Goal: Task Accomplishment & Management: Use online tool/utility

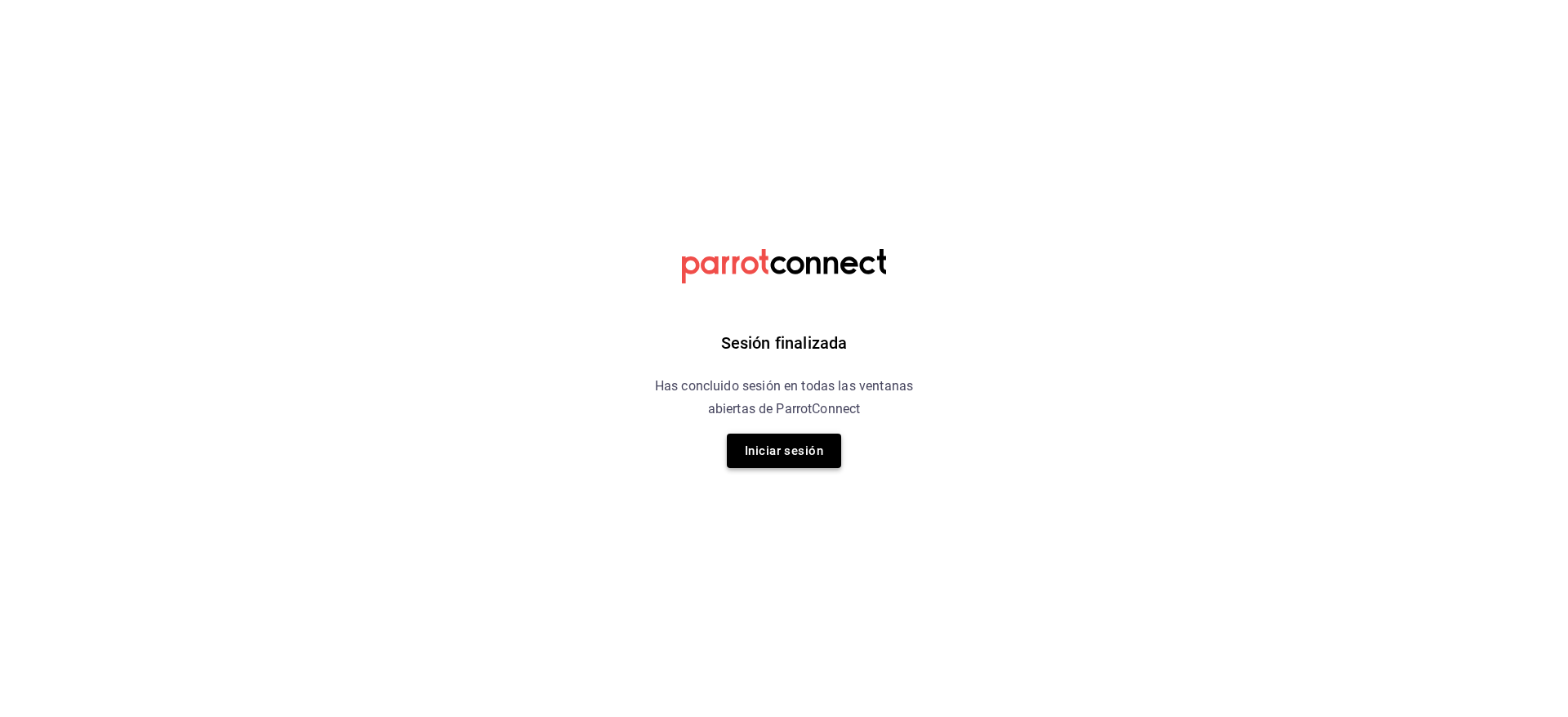
click at [787, 450] on button "Iniciar sesión" at bounding box center [784, 450] width 114 height 34
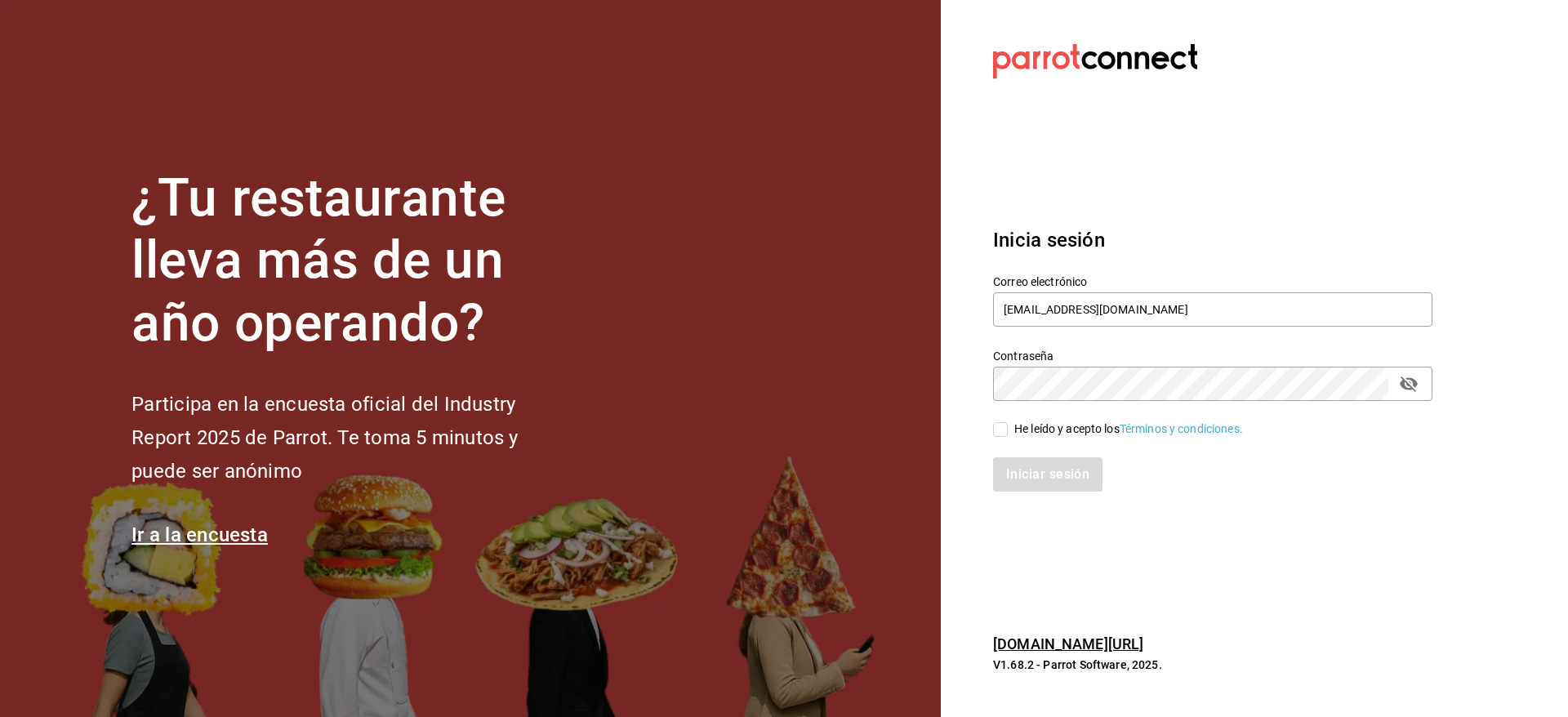
click at [1049, 432] on div "He leído y acepto los Términos y condiciones." at bounding box center [1128, 429] width 228 height 18
click at [1008, 432] on input "He leído y acepto los Términos y condiciones." at bounding box center [1000, 429] width 15 height 15
checkbox input "true"
click at [1057, 460] on button "Iniciar sesión" at bounding box center [1048, 474] width 111 height 34
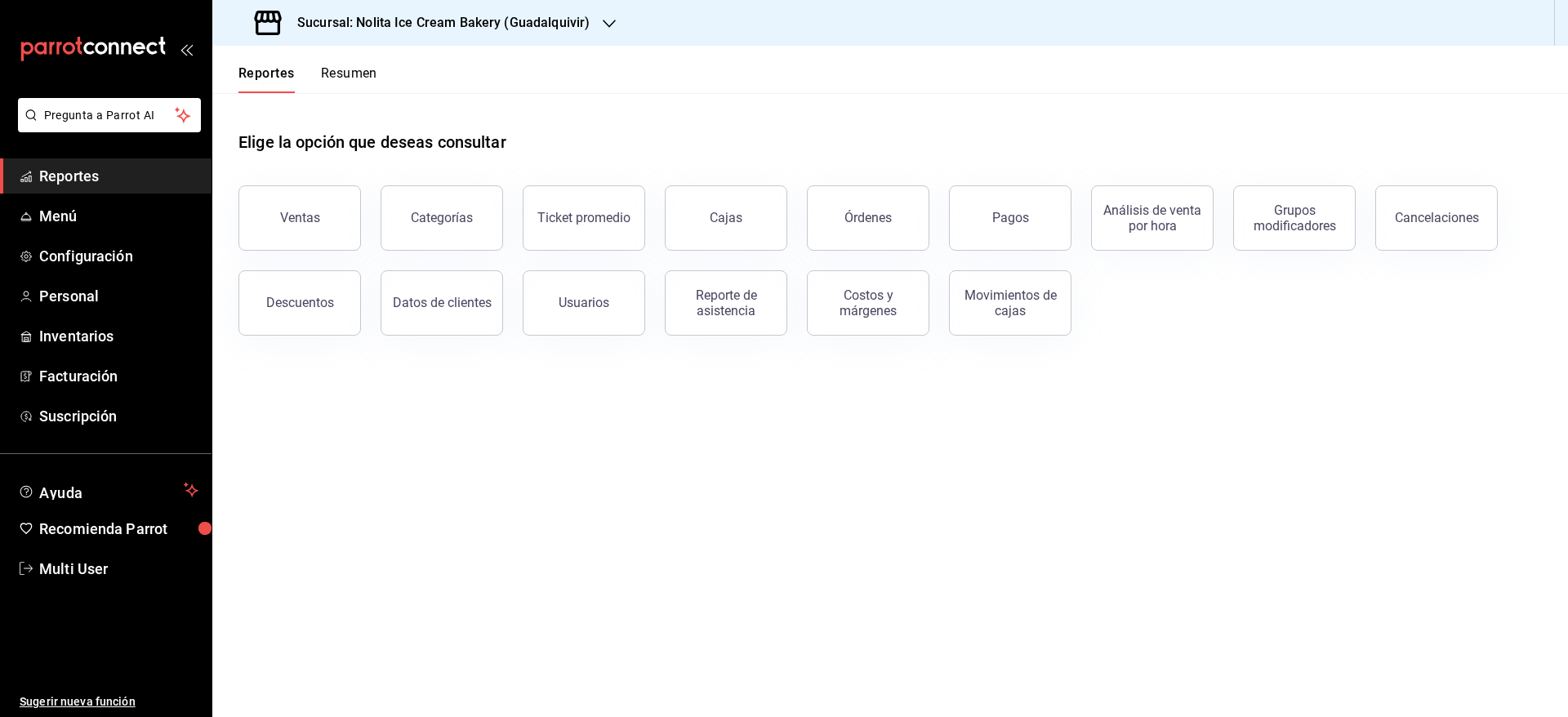
click at [361, 68] on button "Resumen" at bounding box center [349, 79] width 56 height 28
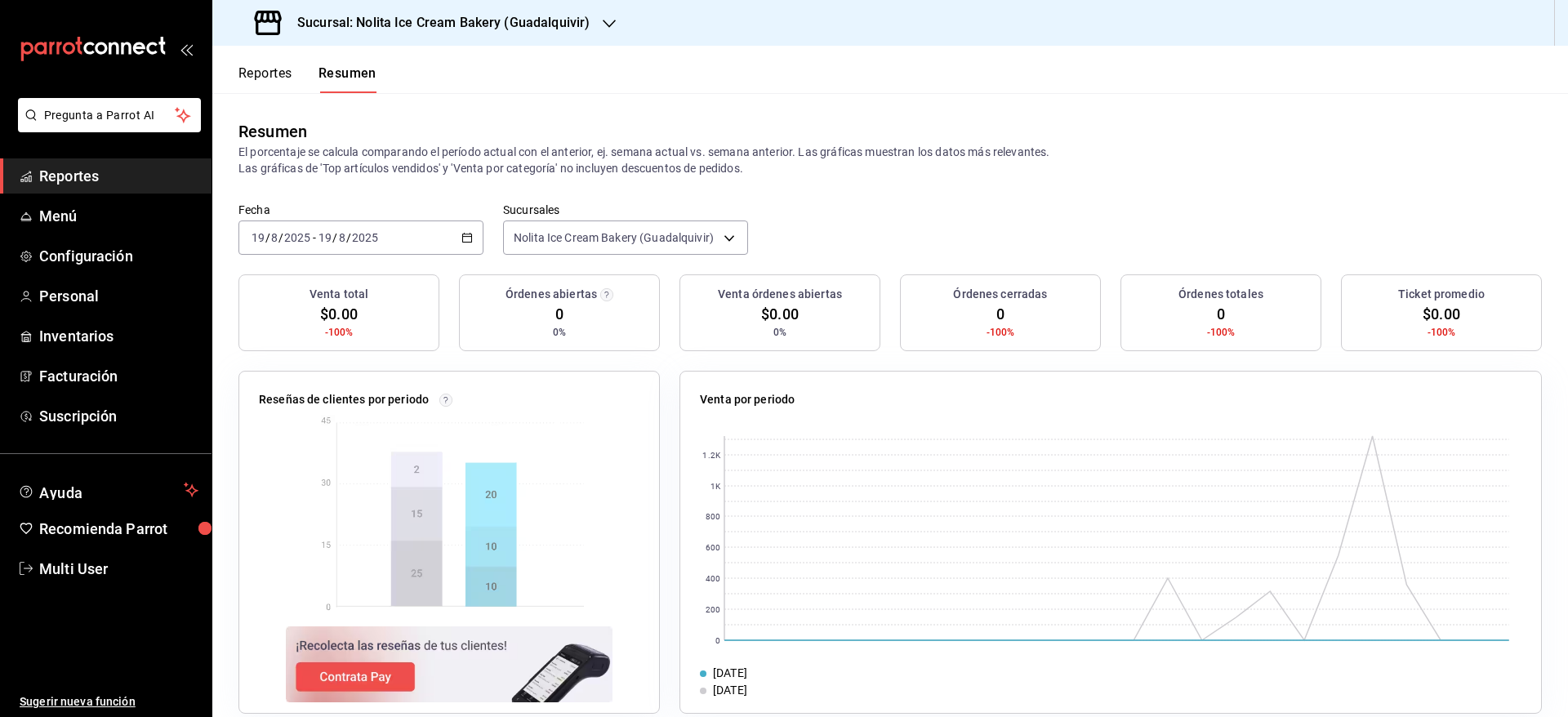
click at [278, 82] on button "Reportes" at bounding box center [265, 79] width 54 height 28
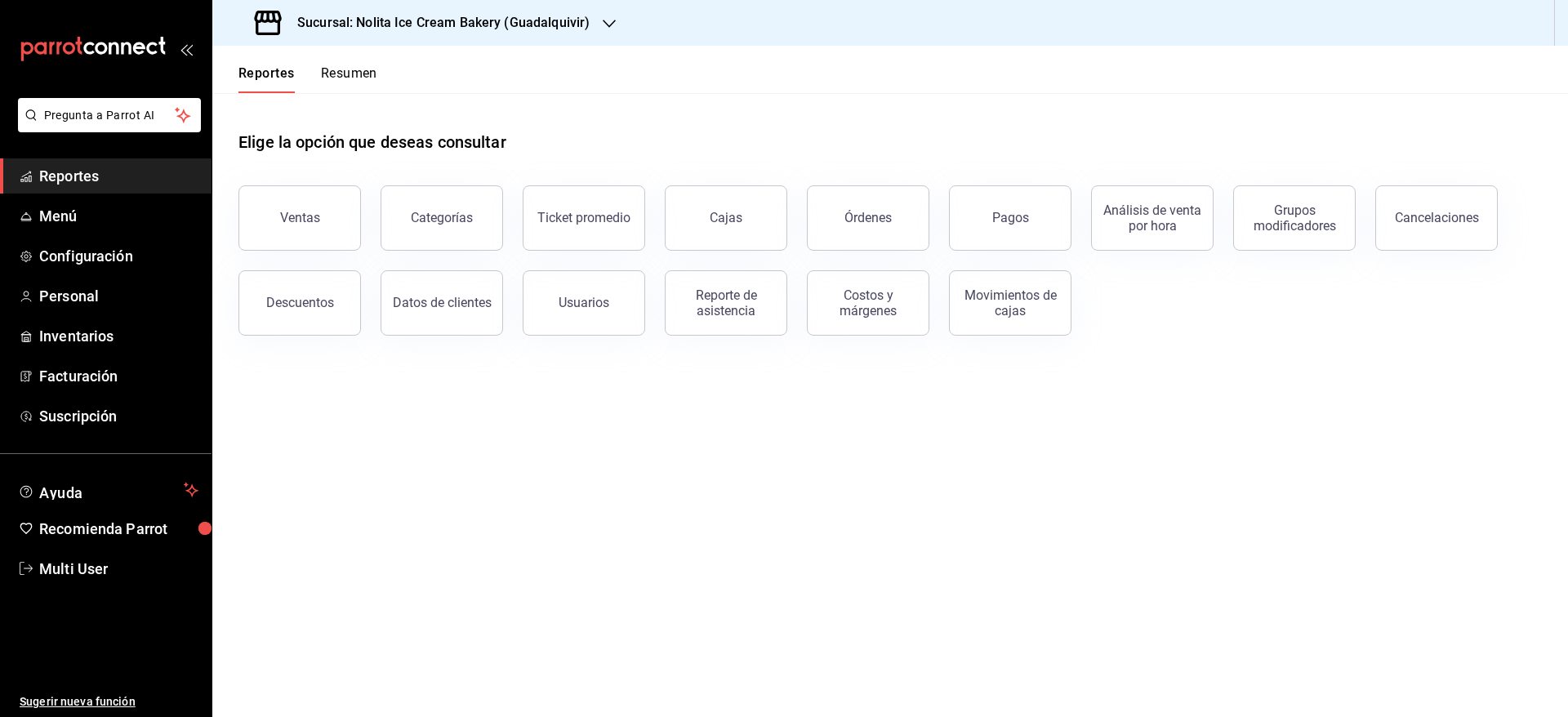
click at [334, 80] on button "Resumen" at bounding box center [349, 79] width 56 height 28
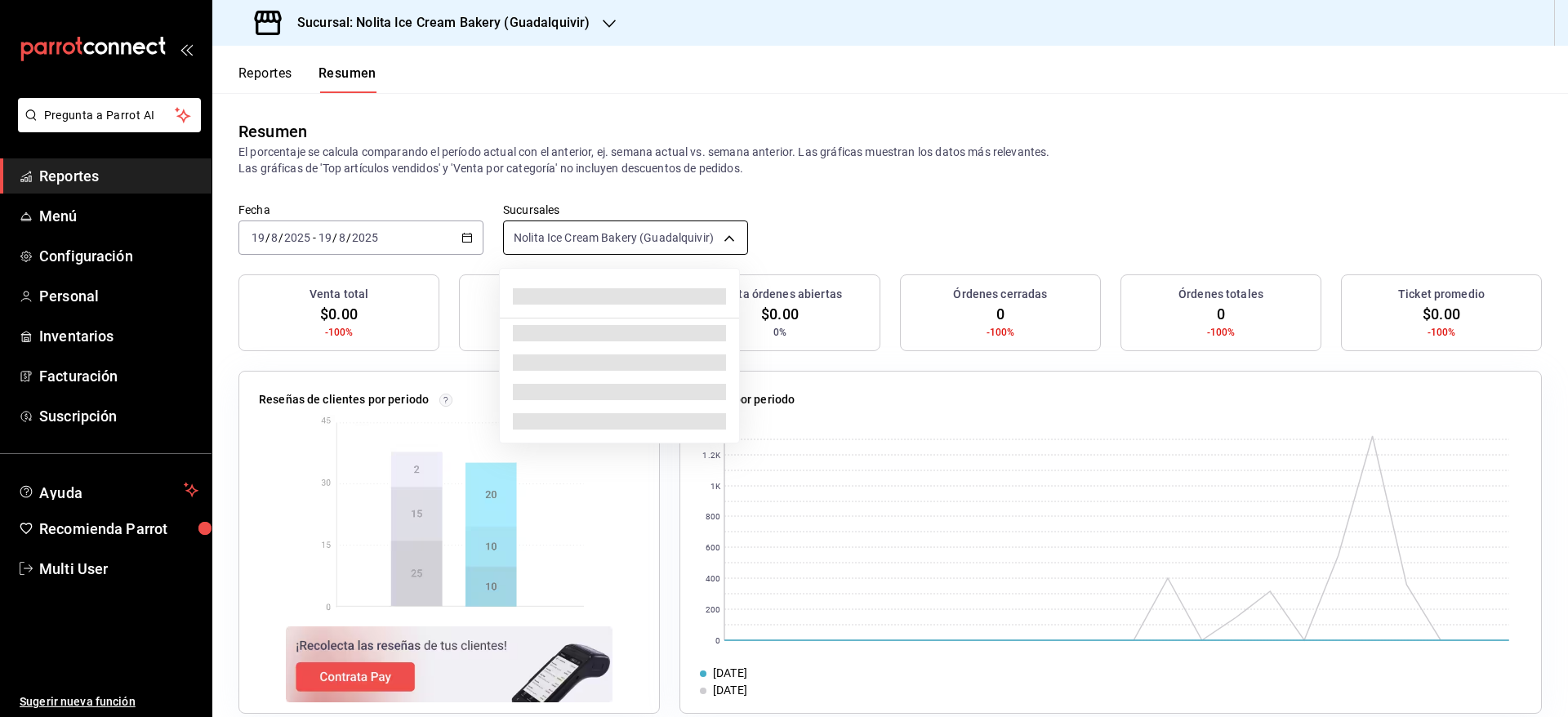
click at [575, 244] on body "Pregunta a Parrot AI Reportes Menú Configuración Personal Inventarios Facturaci…" at bounding box center [784, 358] width 1568 height 717
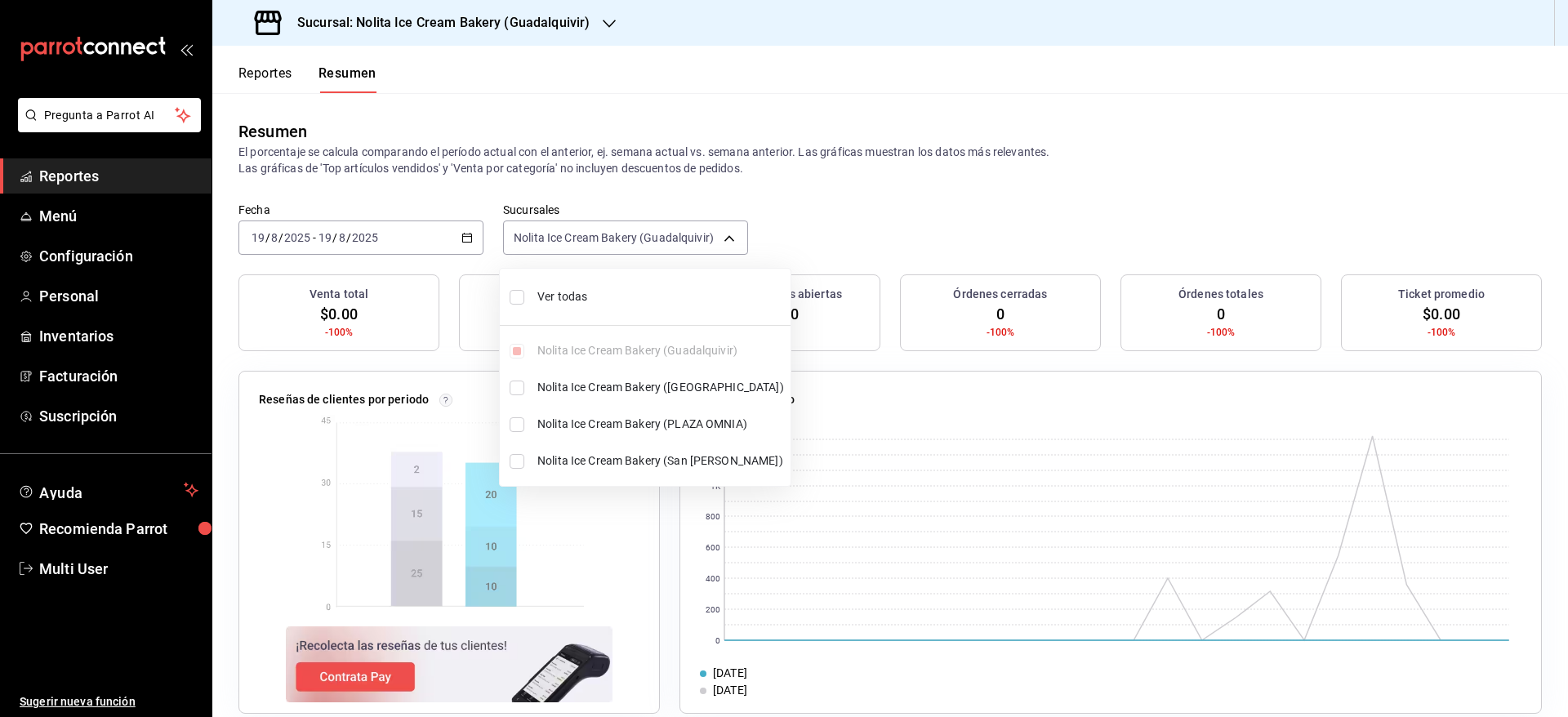
click at [582, 291] on span "Ver todas" at bounding box center [660, 297] width 247 height 18
type input "[object Object],[object Object],[object Object],[object Object]"
checkbox input "true"
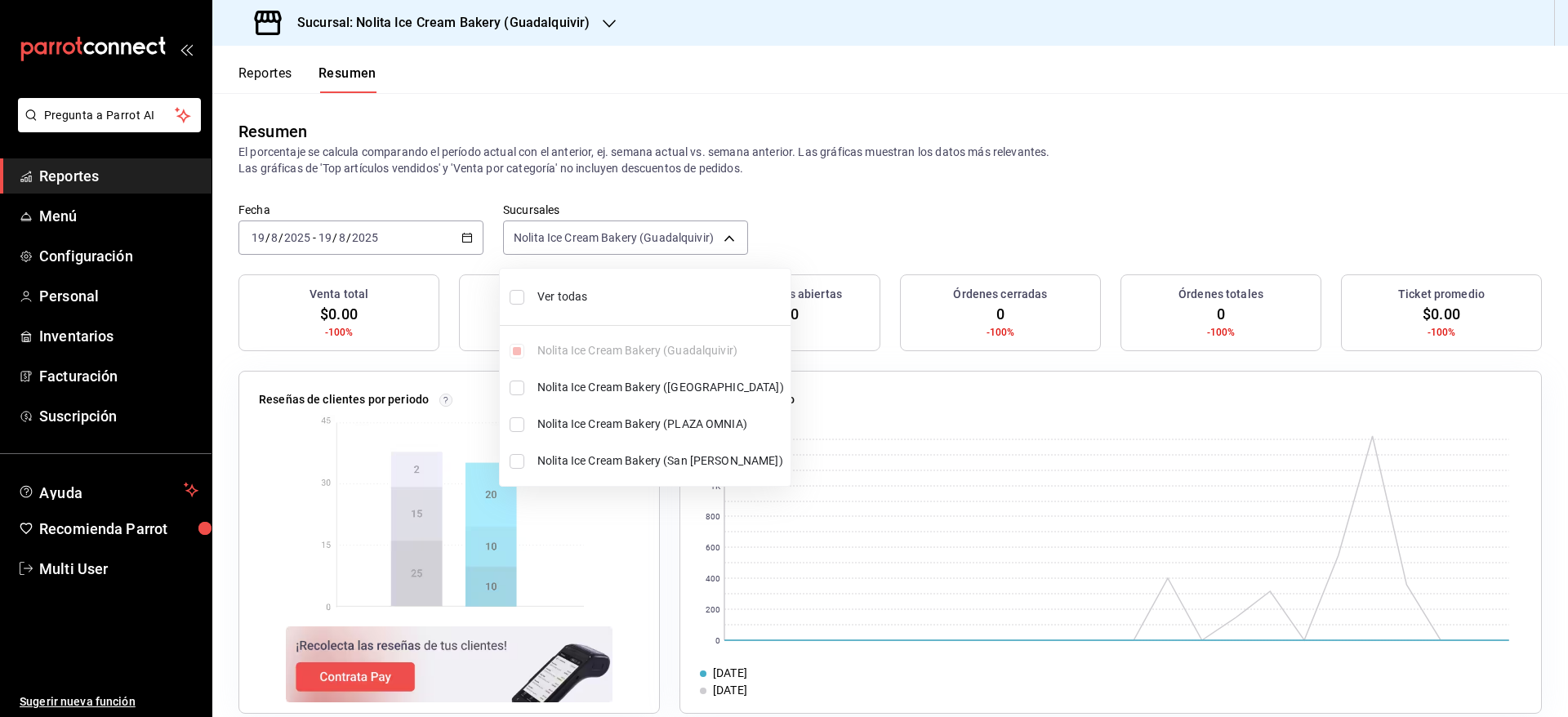
checkbox input "true"
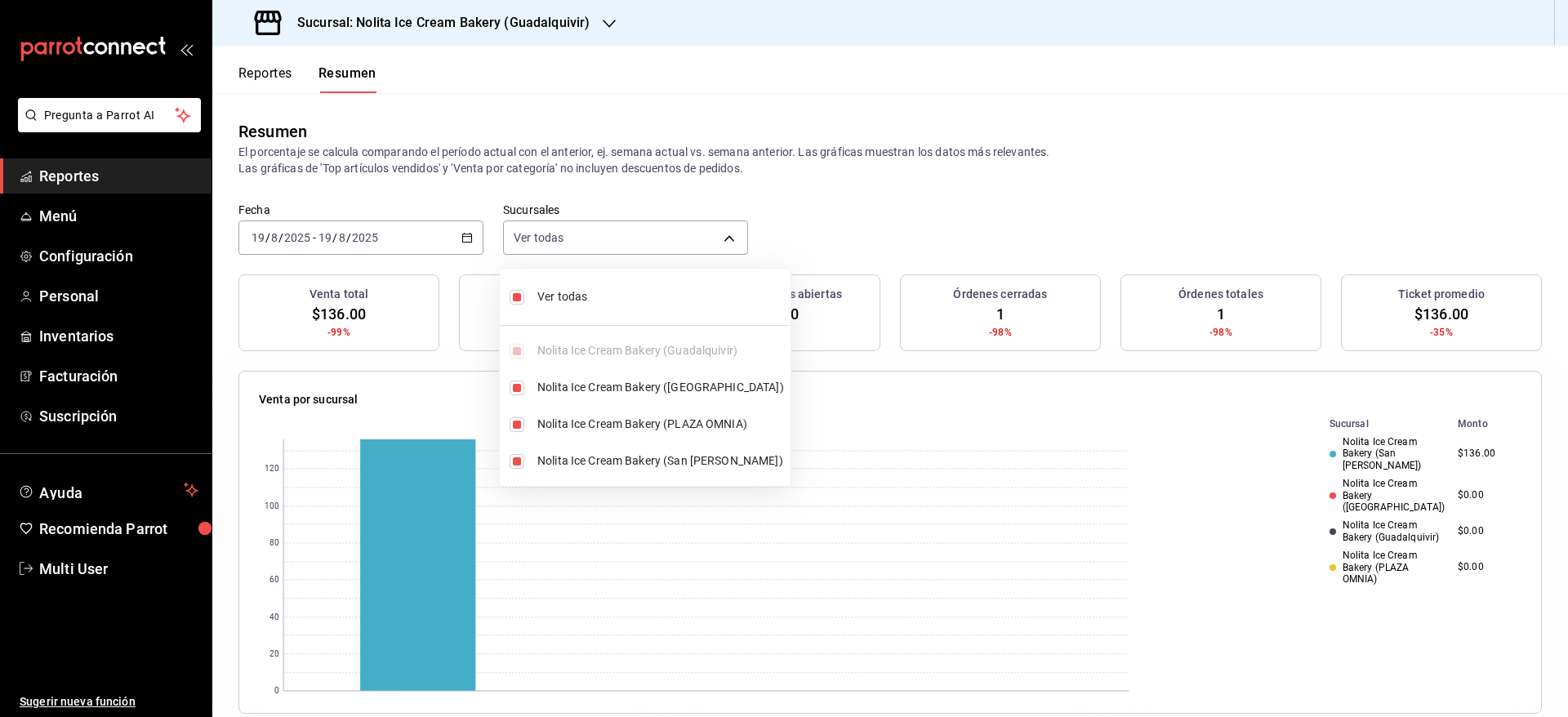
click at [877, 264] on div at bounding box center [784, 358] width 1568 height 717
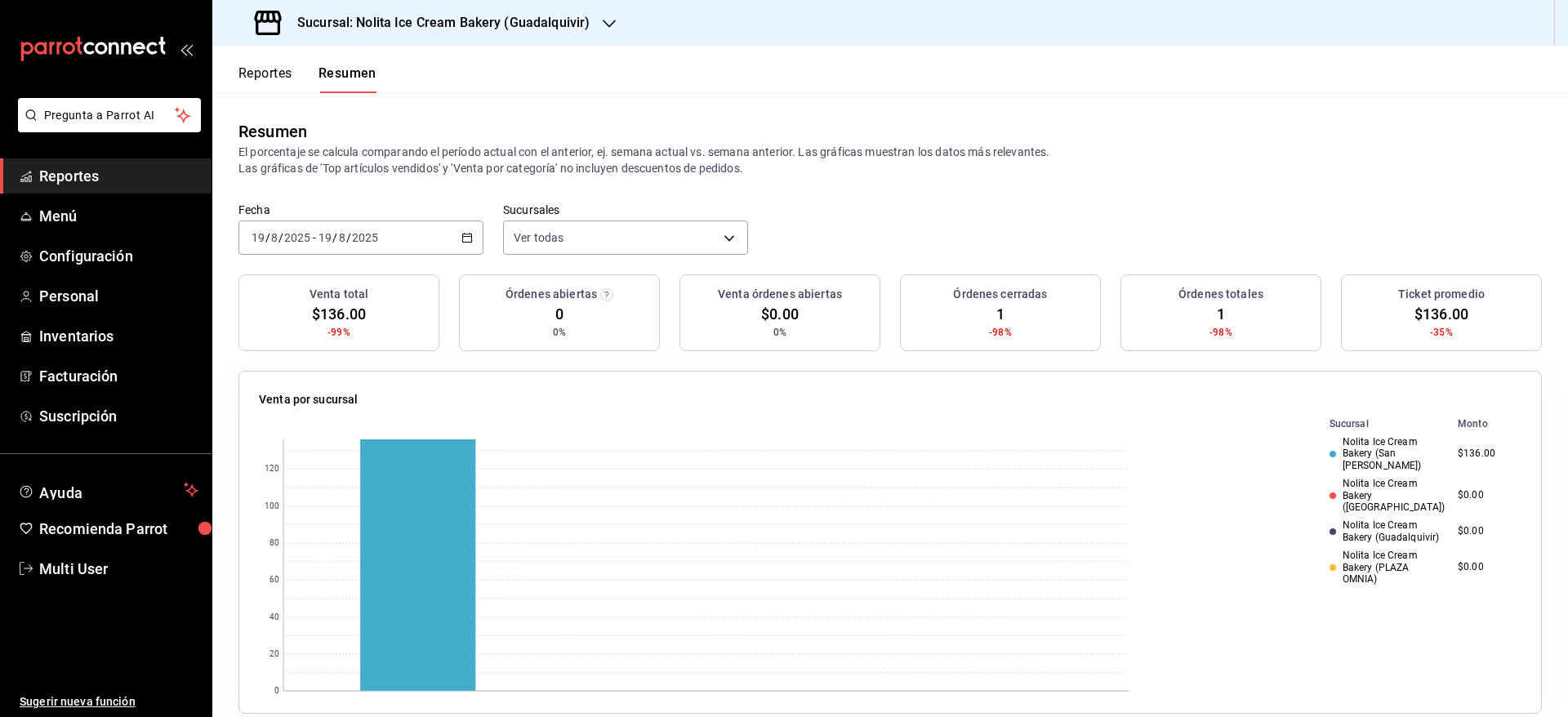
click at [597, 18] on div "Sucursal: Nolita Ice Cream Bakery (Guadalquivir)" at bounding box center [424, 23] width 397 height 46
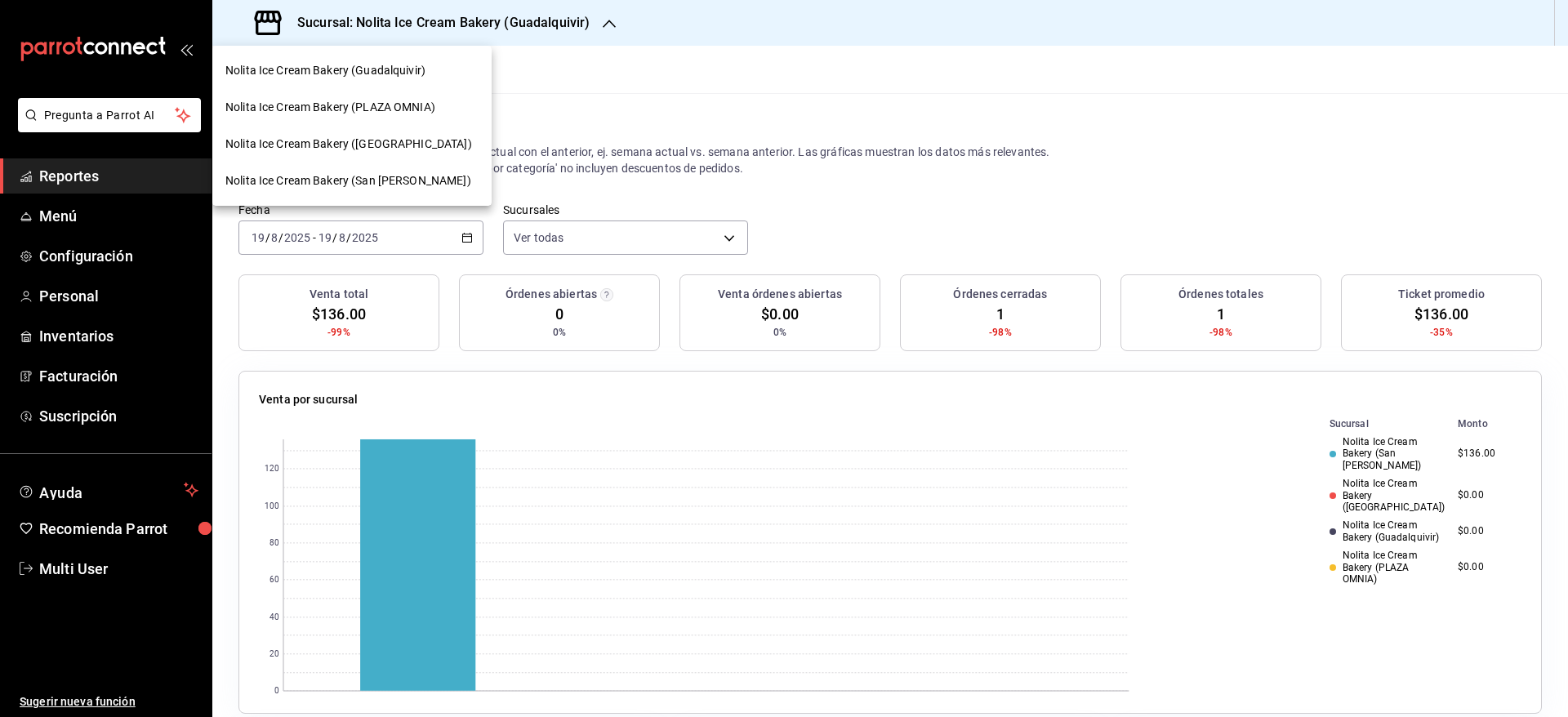
click at [421, 183] on span "Nolita Ice Cream Bakery (San [PERSON_NAME])" at bounding box center [349, 181] width 246 height 18
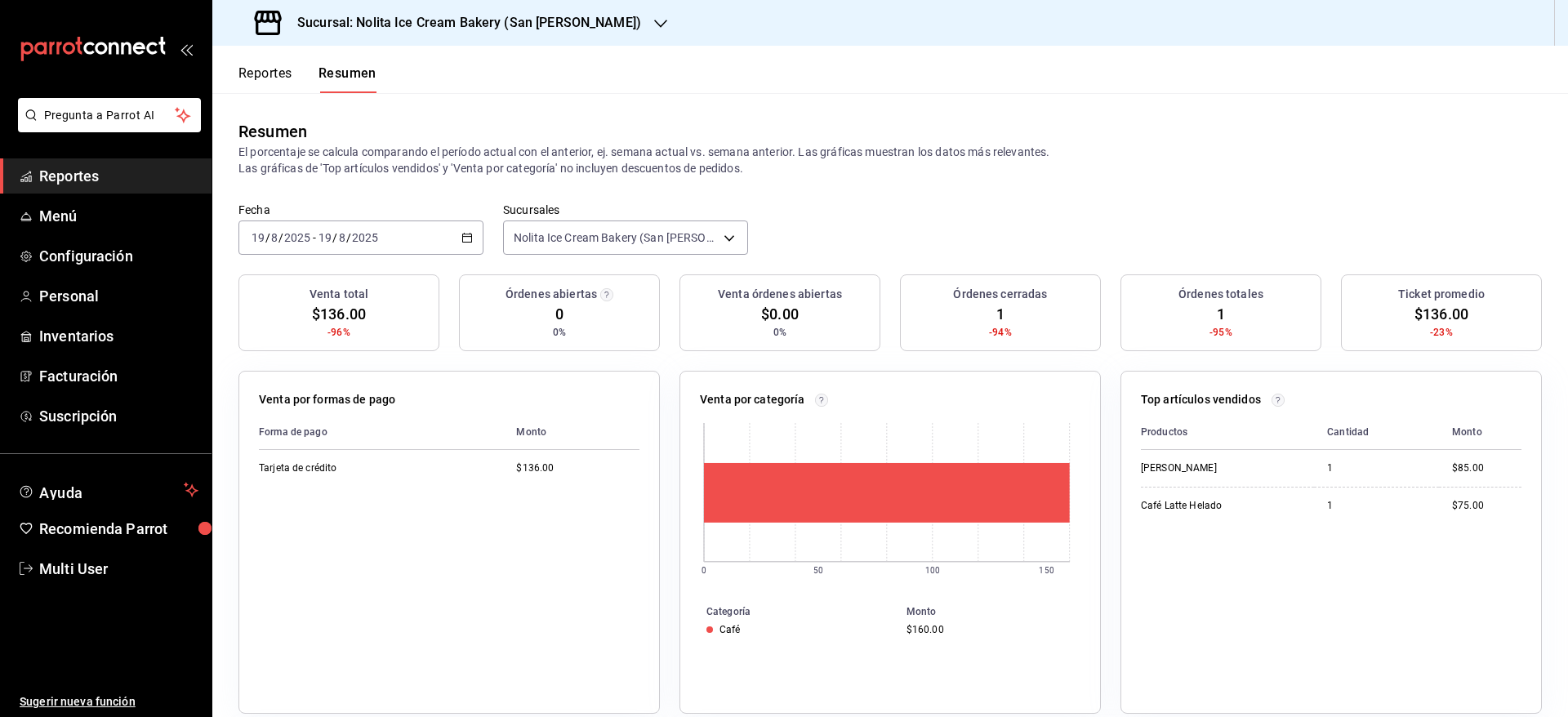
click at [119, 169] on span "Reportes" at bounding box center [119, 176] width 159 height 22
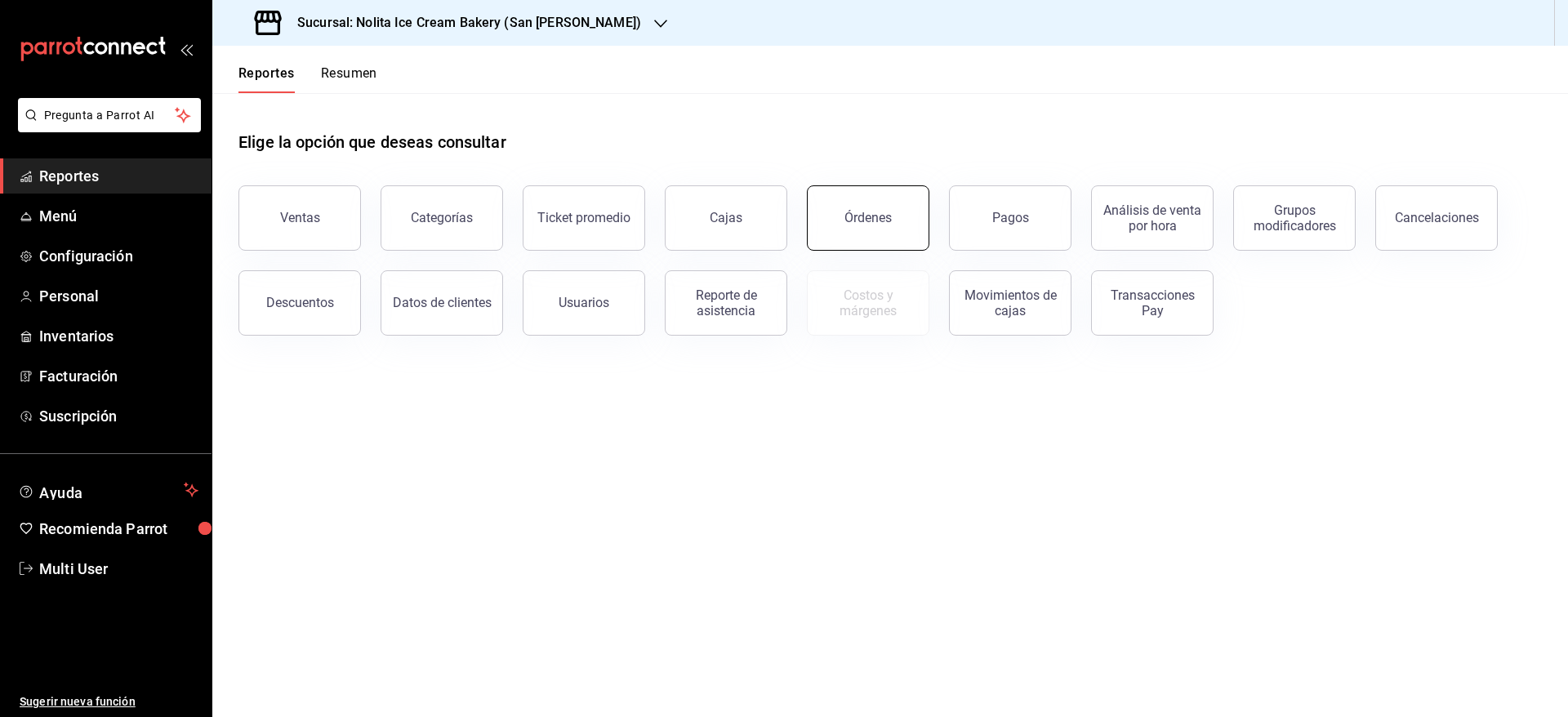
click at [846, 204] on button "Órdenes" at bounding box center [868, 218] width 123 height 65
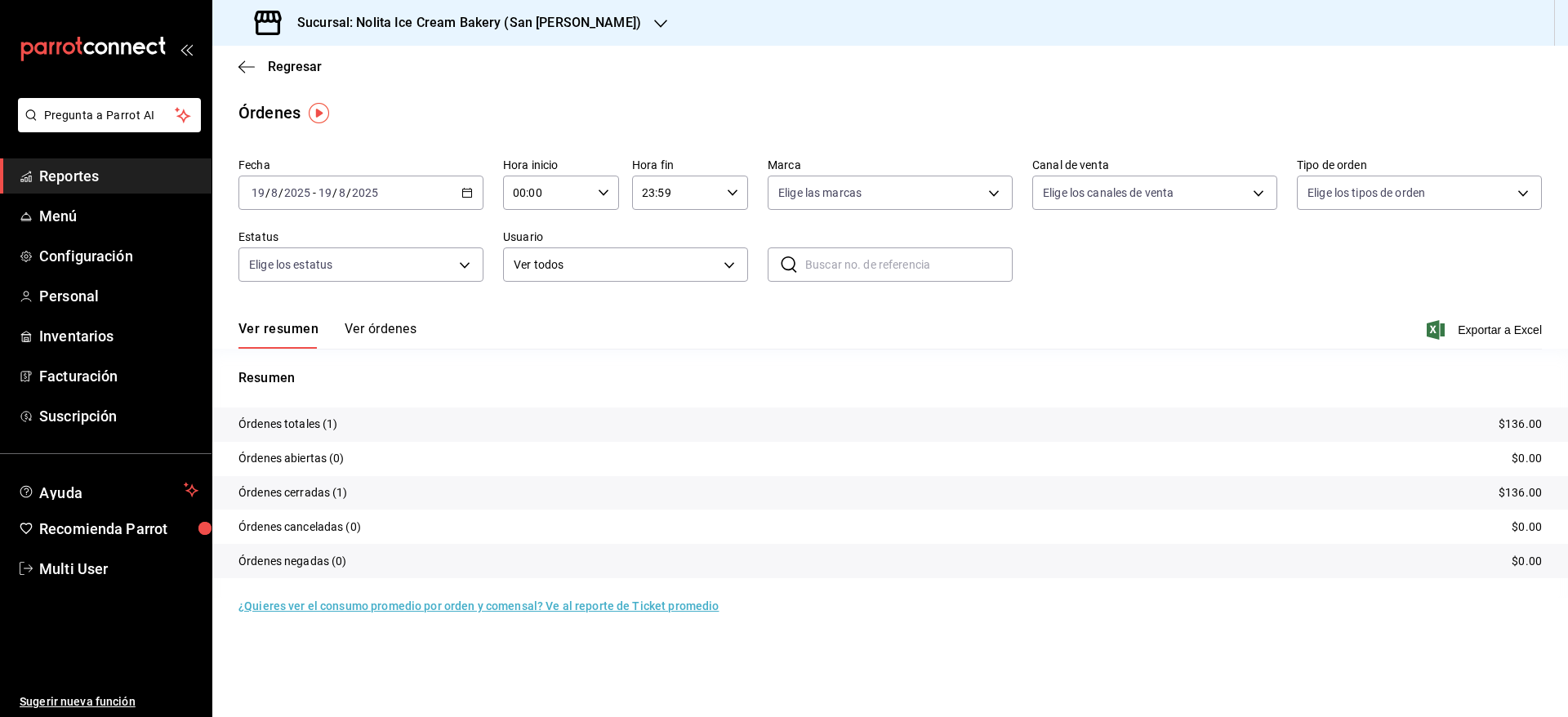
click at [380, 329] on button "Ver órdenes" at bounding box center [381, 335] width 72 height 28
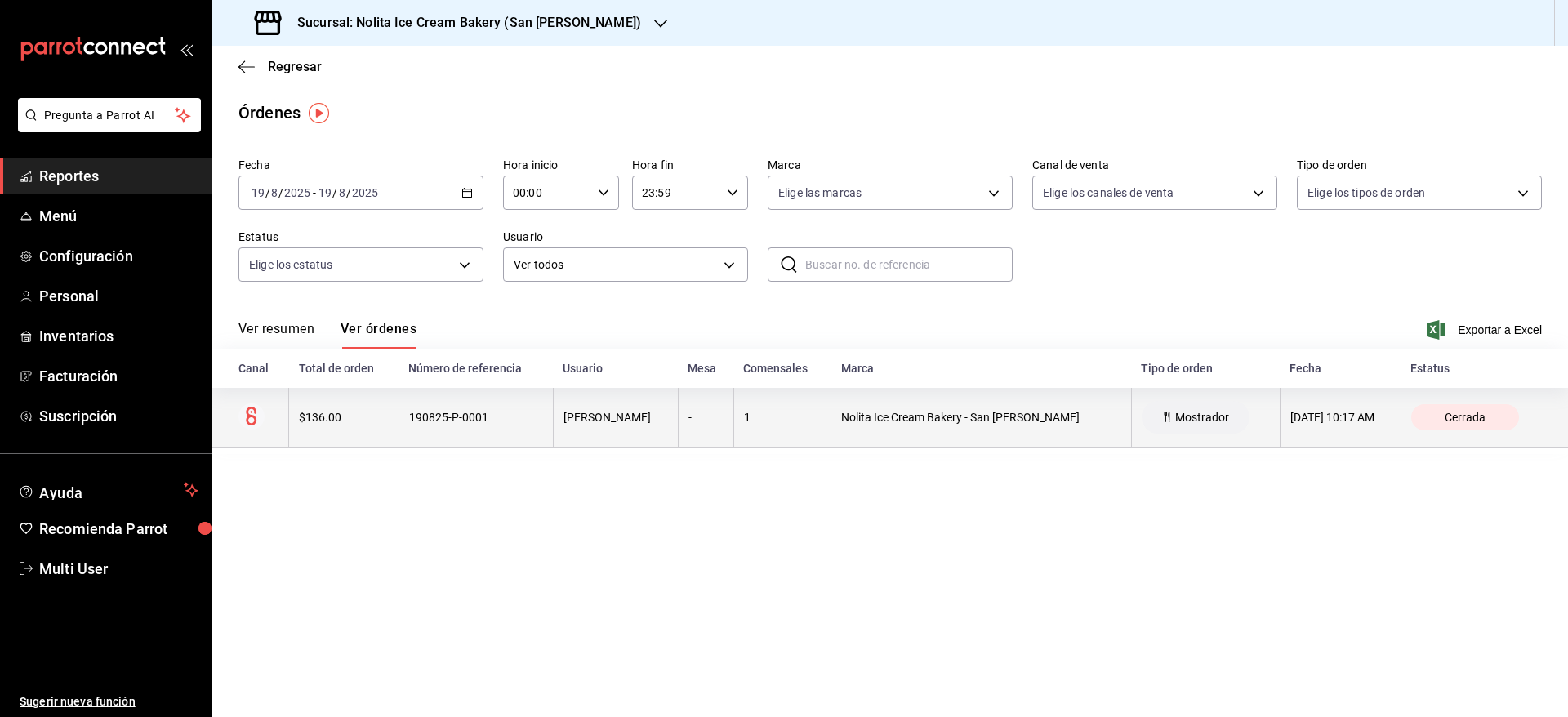
click at [381, 436] on th "$136.00" at bounding box center [343, 418] width 110 height 60
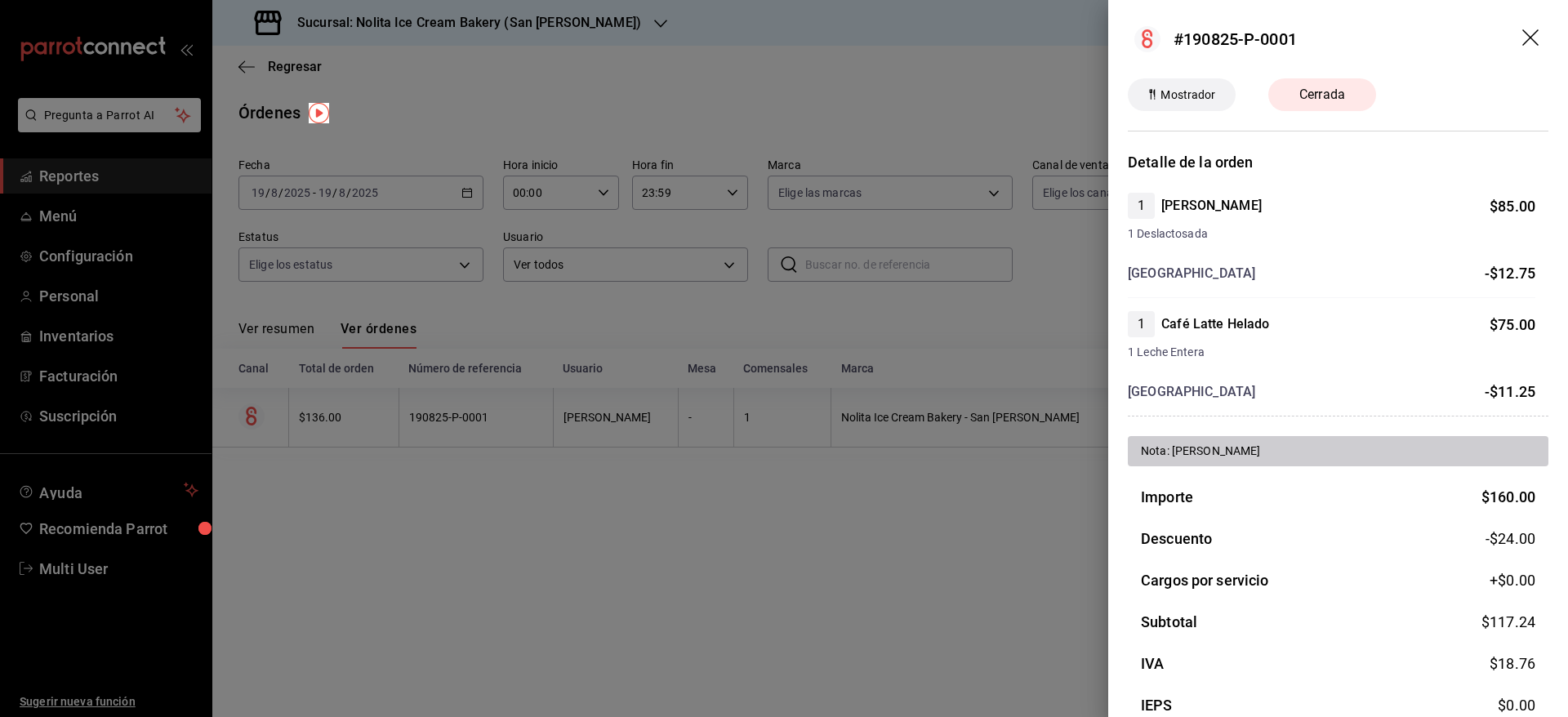
click at [824, 468] on div at bounding box center [784, 358] width 1568 height 717
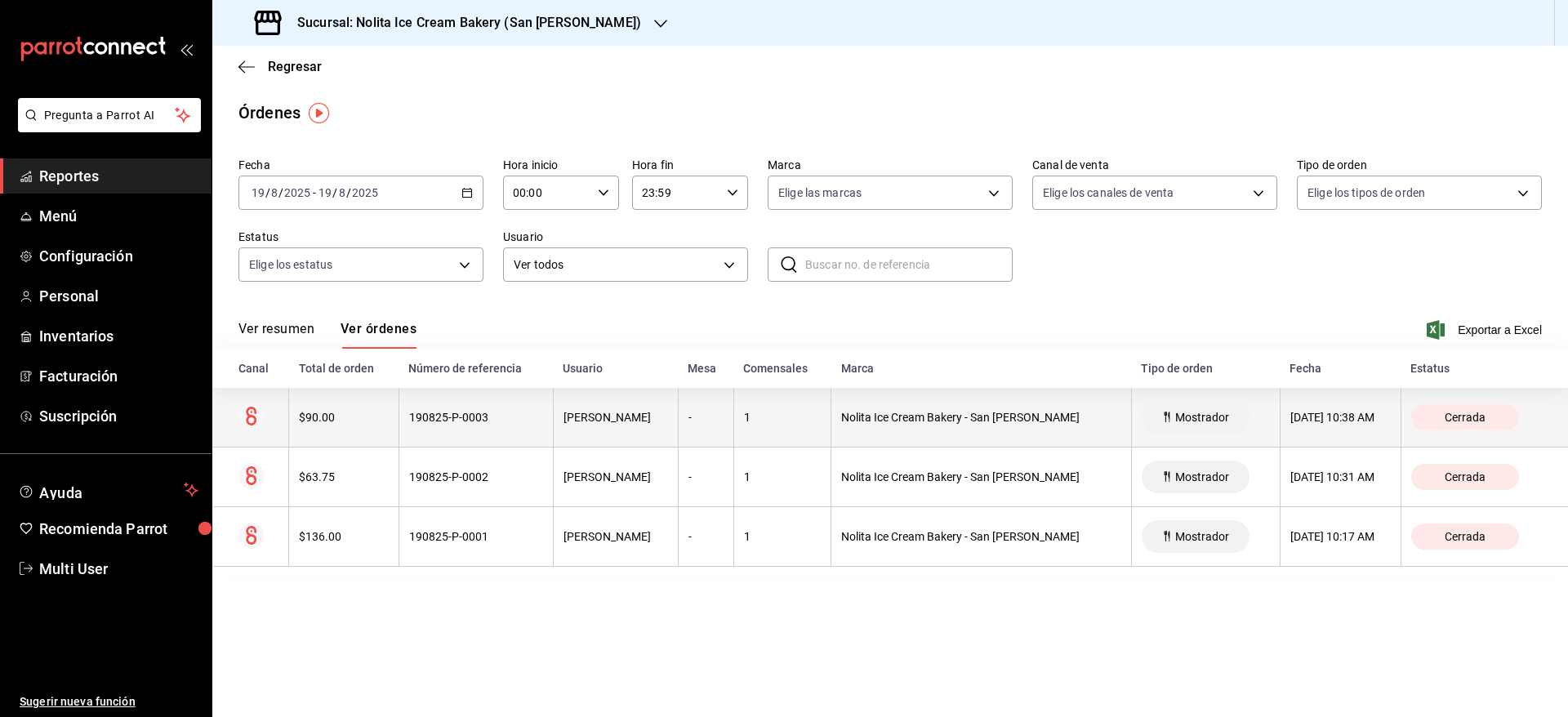
click at [497, 434] on th "190825-P-0003" at bounding box center [476, 418] width 155 height 60
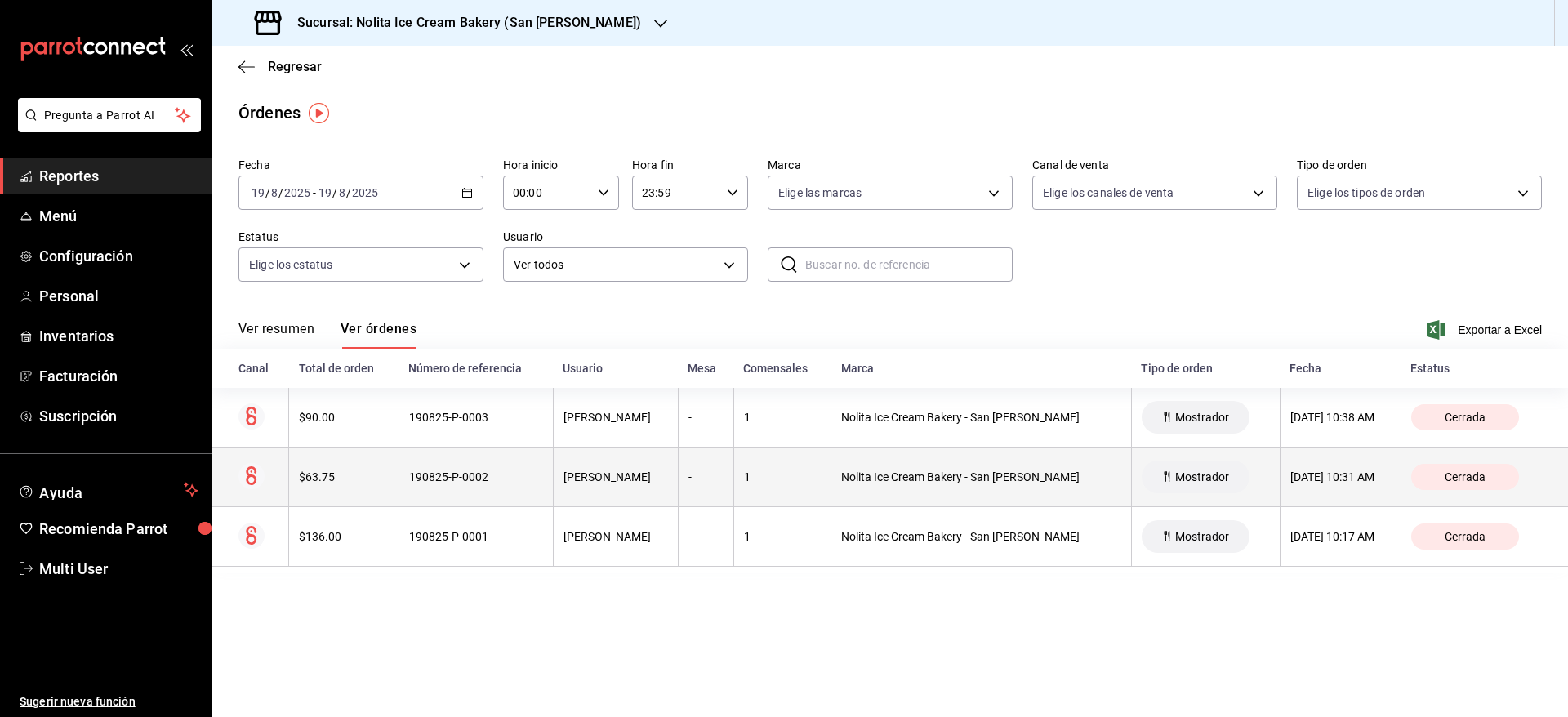
click at [509, 504] on th "190825-P-0002" at bounding box center [476, 477] width 155 height 60
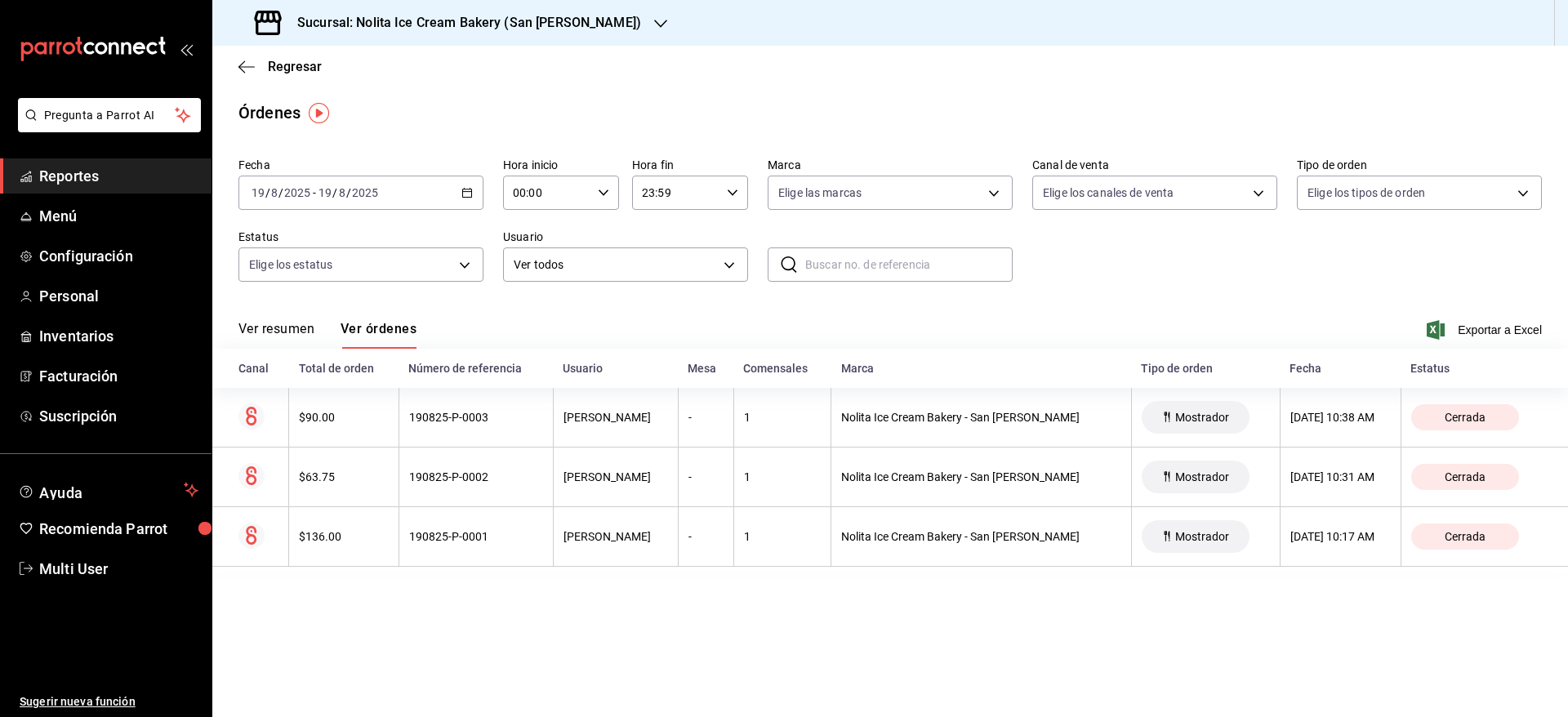
click at [373, 16] on h3 "Sucursal: Nolita Ice Cream Bakery (San [PERSON_NAME])" at bounding box center [463, 23] width 357 height 19
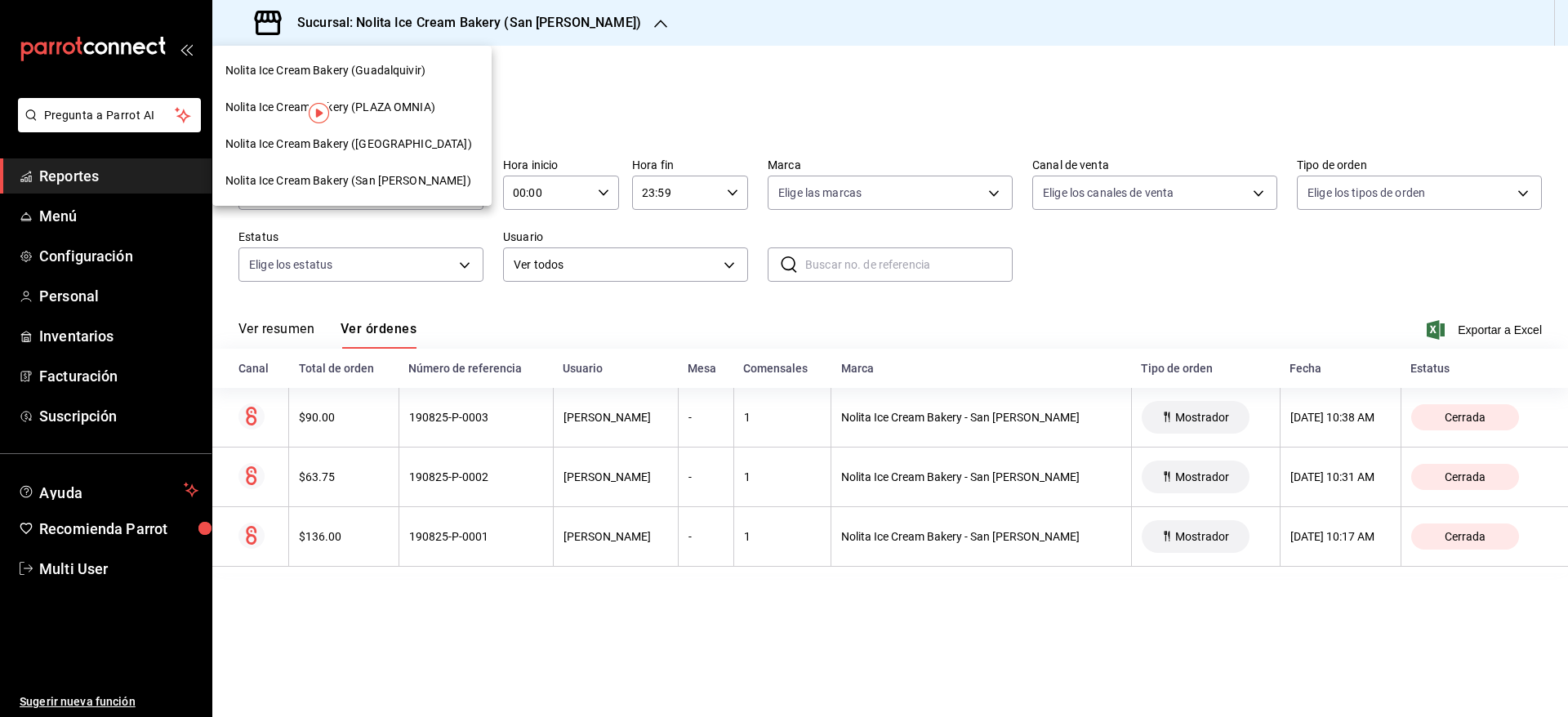
click at [356, 71] on span "Nolita Ice Cream Bakery (Guadalquivir)" at bounding box center [326, 71] width 200 height 18
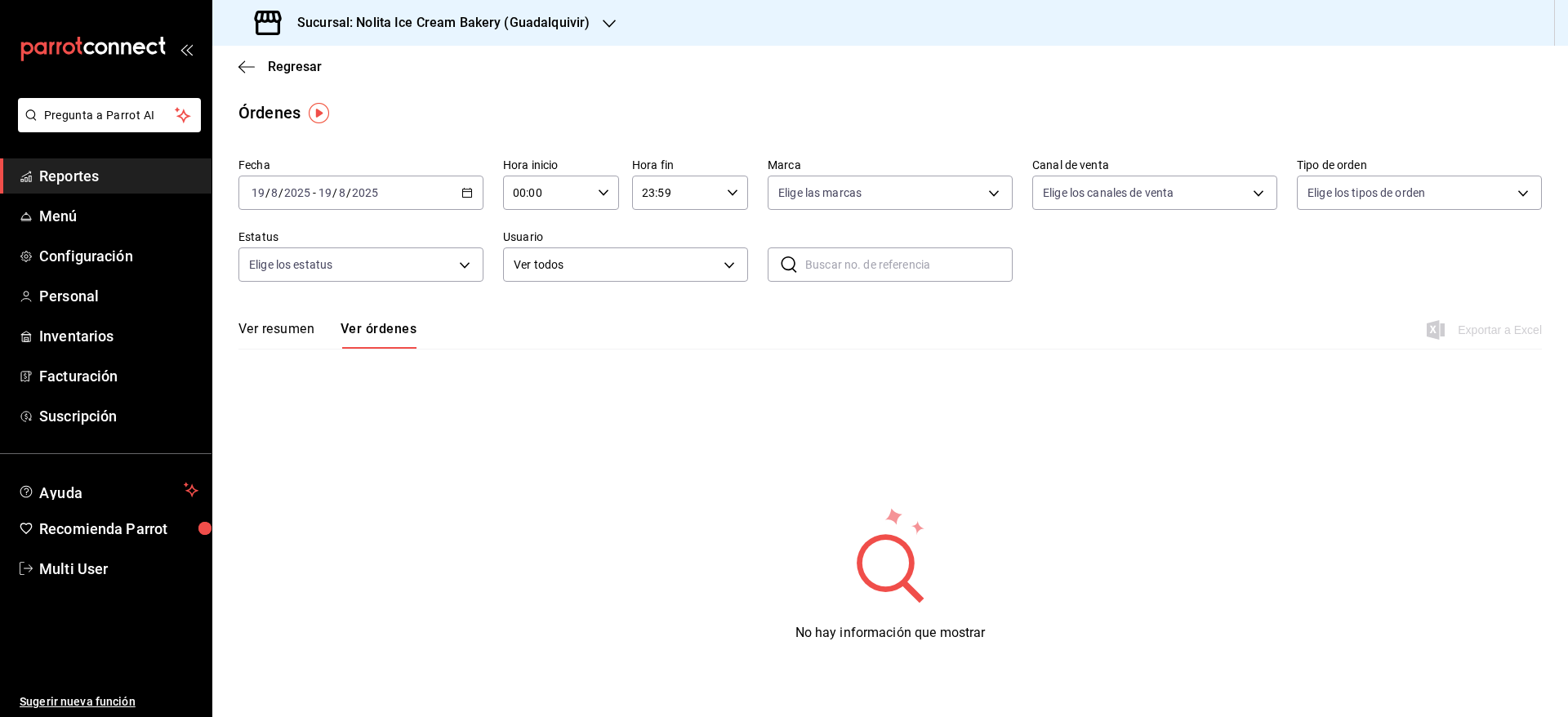
click at [541, 22] on h3 "Sucursal: Nolita Ice Cream Bakery (Guadalquivir)" at bounding box center [437, 23] width 306 height 19
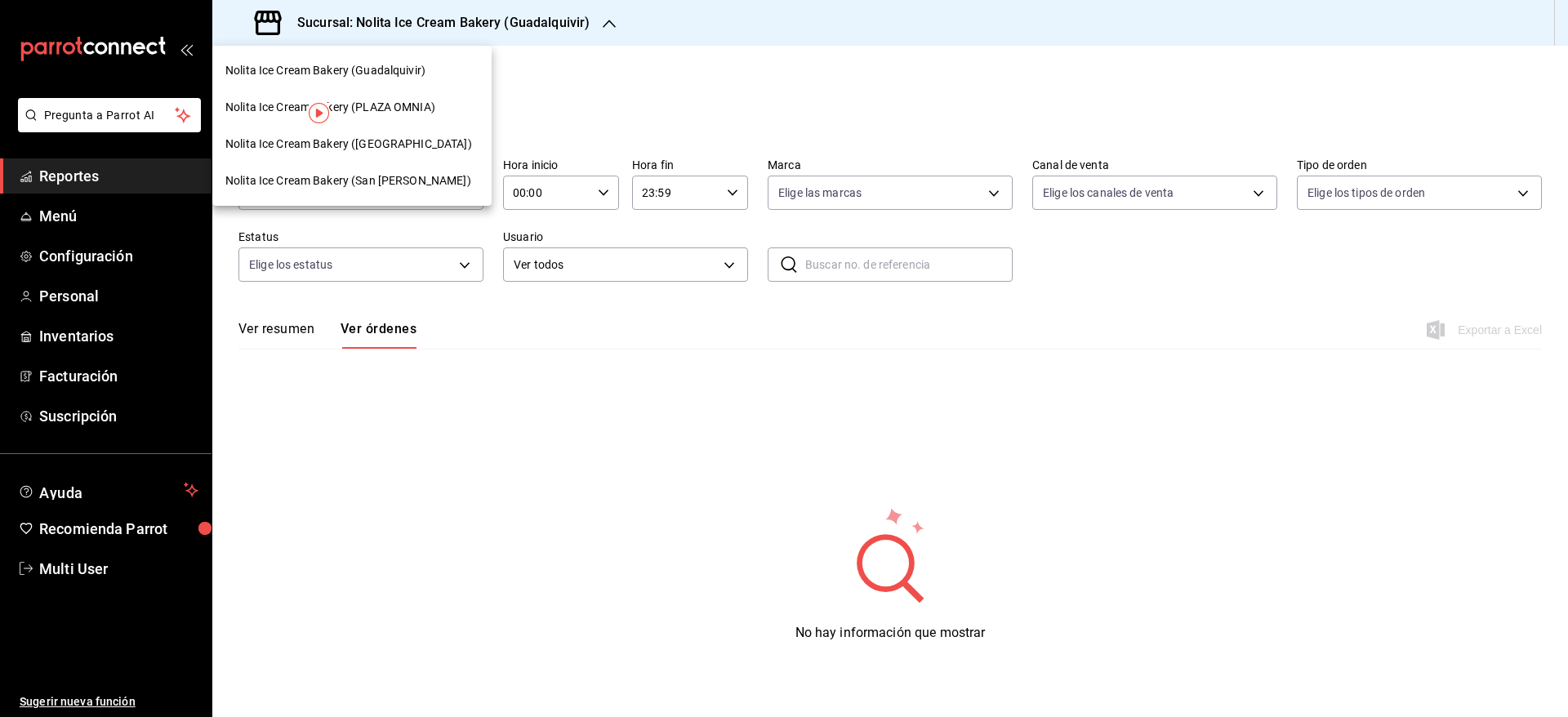
click at [428, 144] on span "Nolita Ice Cream Bakery ([GEOGRAPHIC_DATA])" at bounding box center [349, 144] width 247 height 18
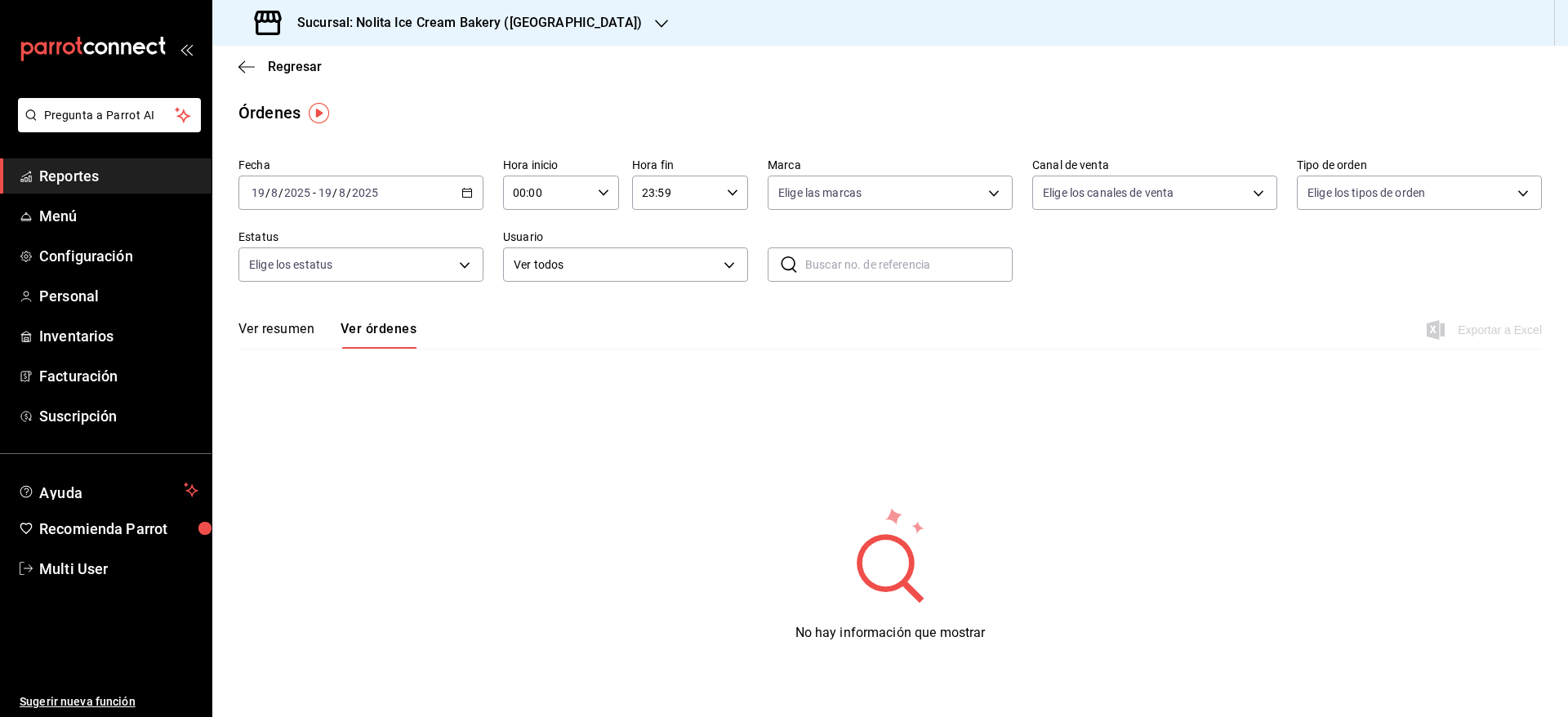
click at [514, 29] on h3 "Sucursal: Nolita Ice Cream Bakery ([GEOGRAPHIC_DATA])" at bounding box center [463, 23] width 357 height 19
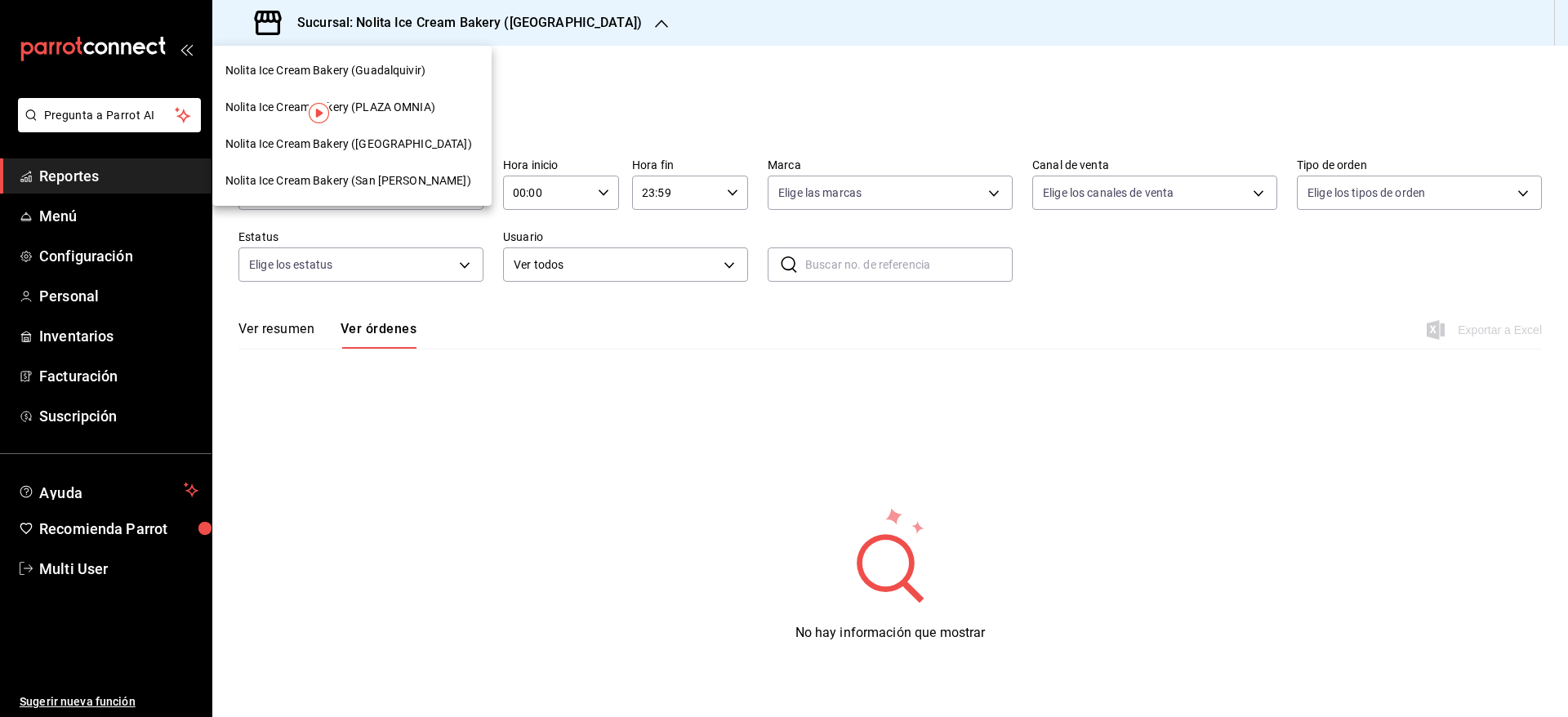
click at [109, 178] on div at bounding box center [784, 358] width 1568 height 717
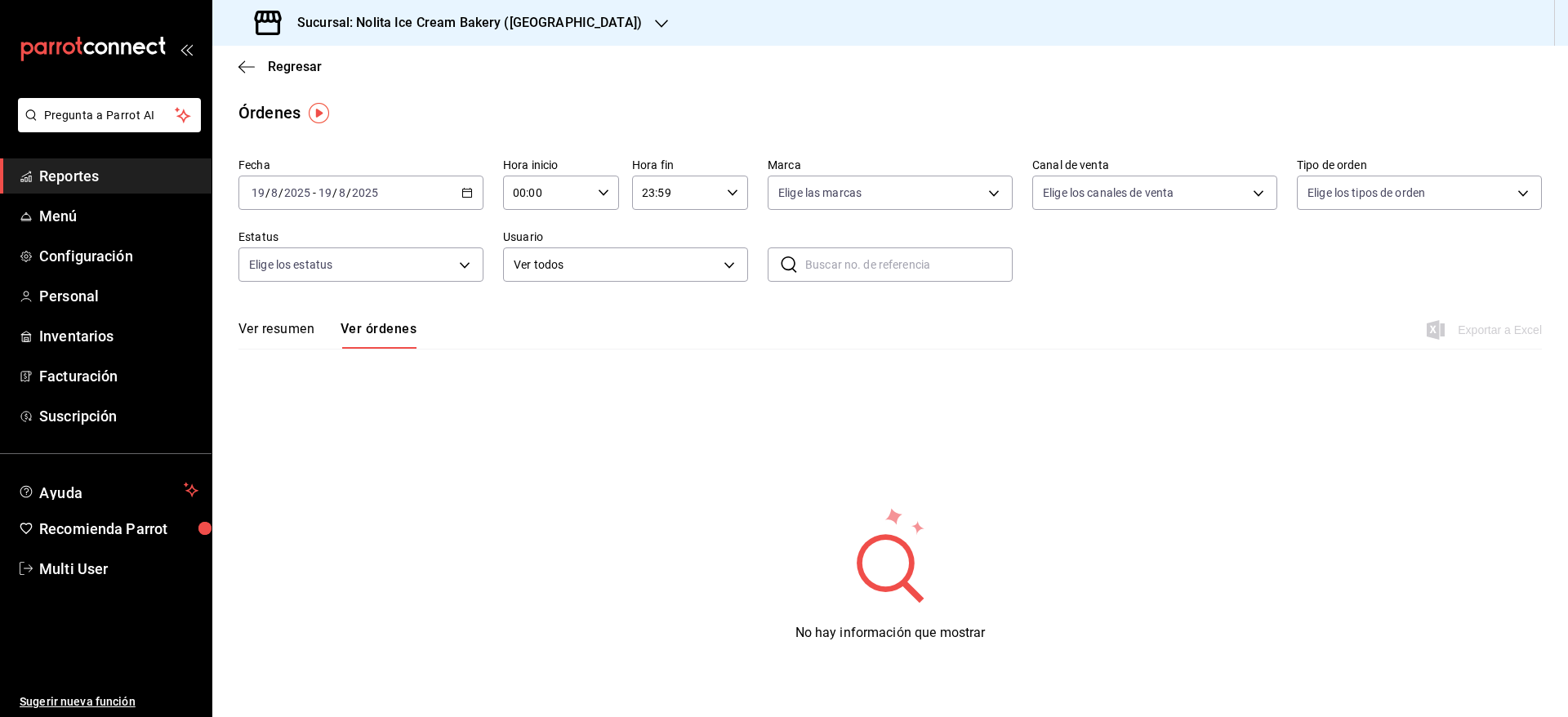
click at [109, 178] on span "Reportes" at bounding box center [119, 176] width 159 height 22
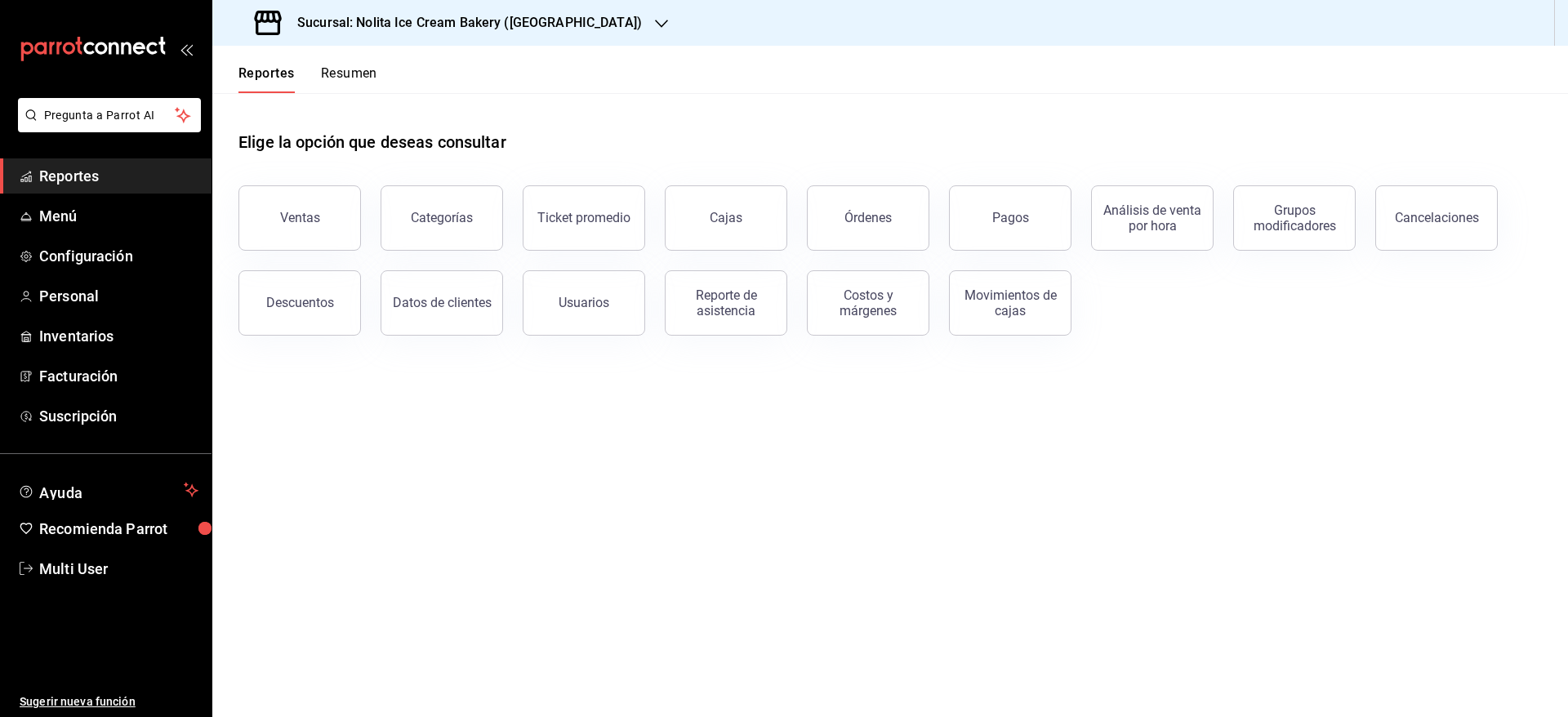
click at [360, 70] on button "Resumen" at bounding box center [349, 79] width 56 height 28
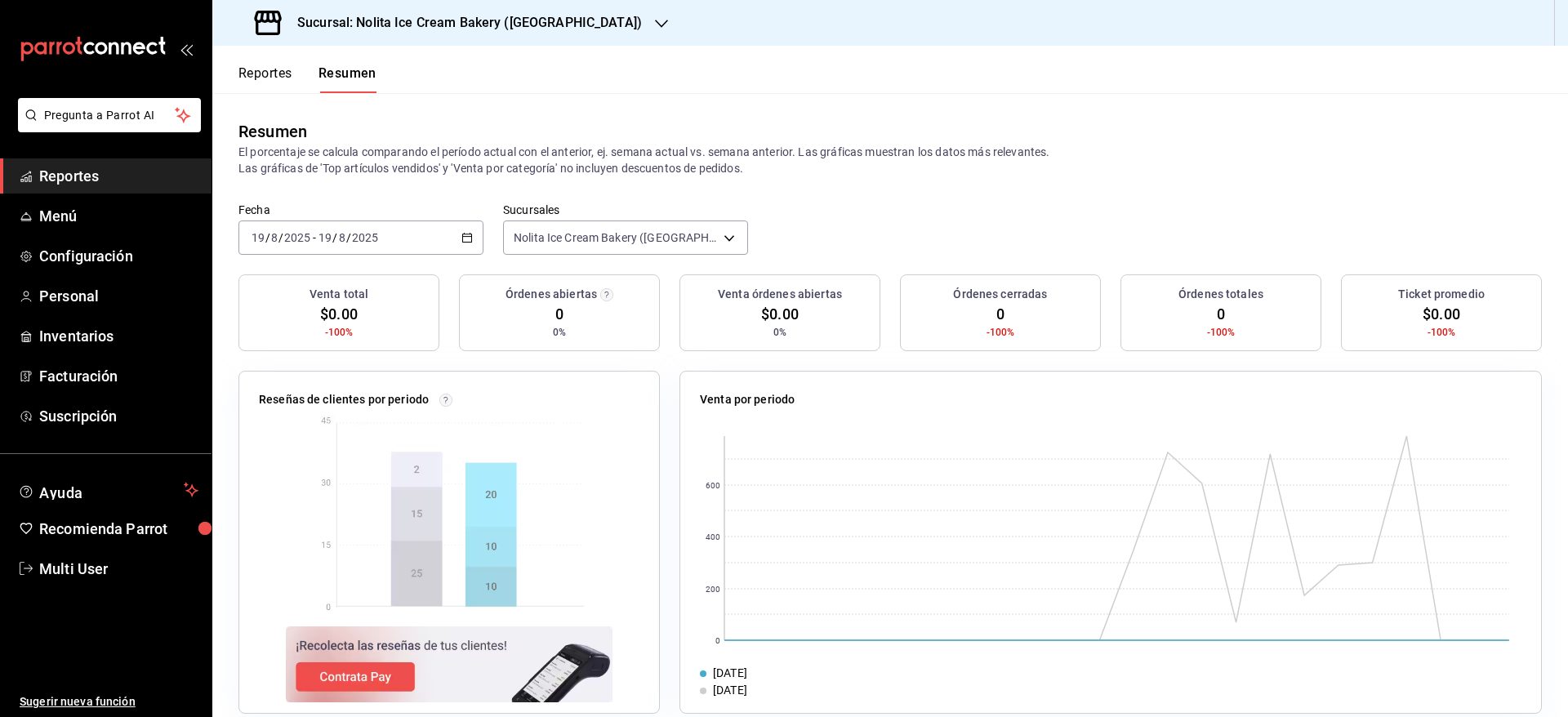
click at [408, 25] on h3 "Sucursal: Nolita Ice Cream Bakery ([GEOGRAPHIC_DATA])" at bounding box center [463, 23] width 357 height 19
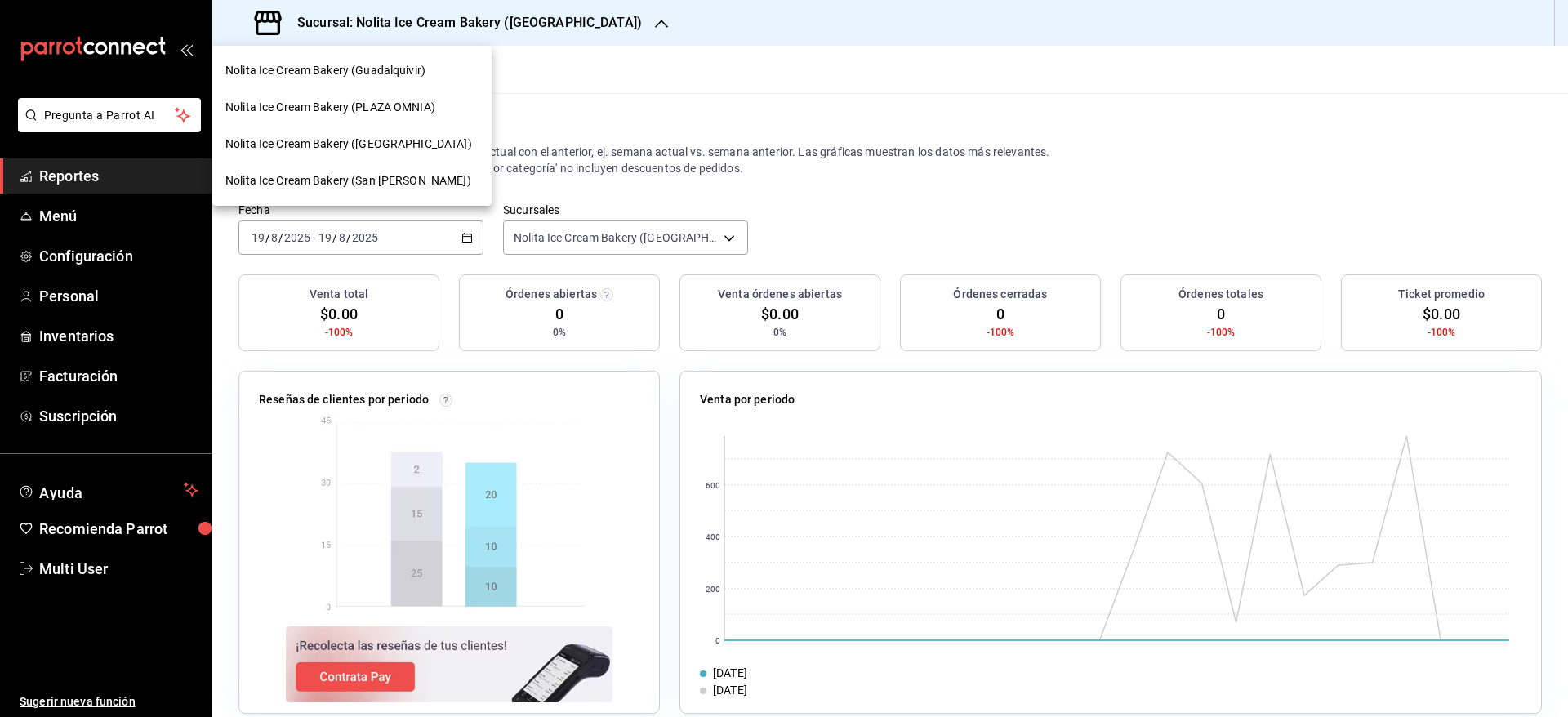
click at [392, 78] on span "Nolita Ice Cream Bakery (Guadalquivir)" at bounding box center [326, 71] width 200 height 18
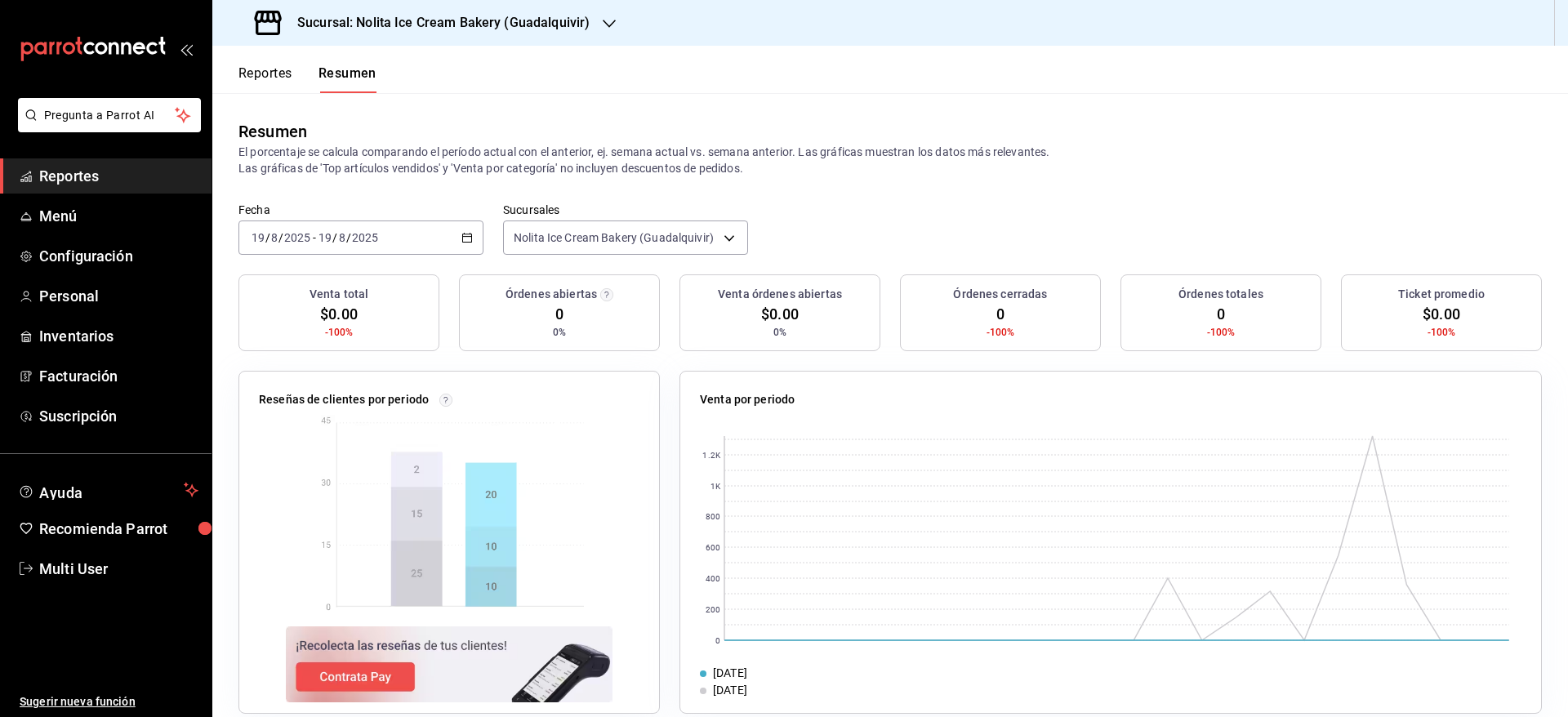
click at [92, 182] on span "Reportes" at bounding box center [119, 176] width 159 height 22
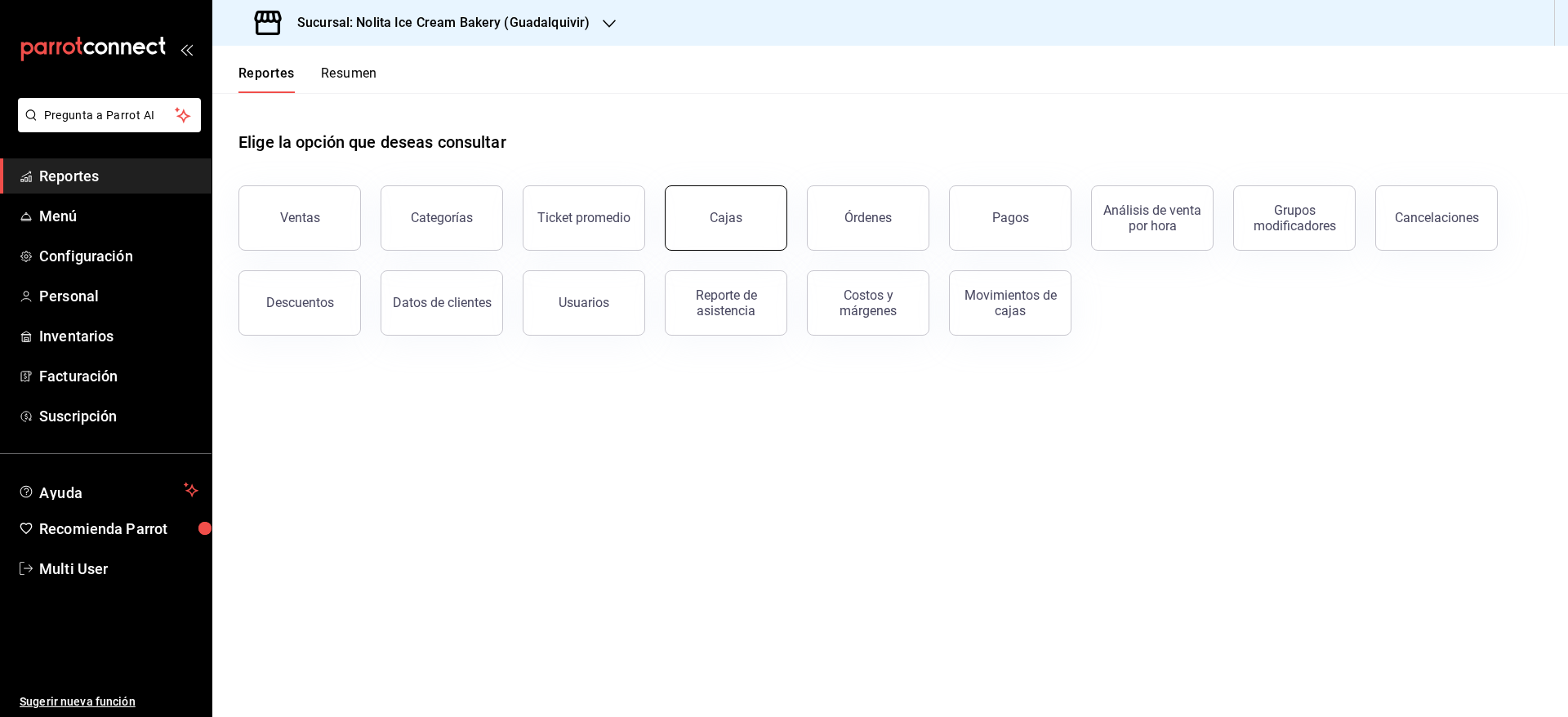
click at [716, 230] on button "Cajas" at bounding box center [726, 218] width 123 height 65
